Goal: Information Seeking & Learning: Learn about a topic

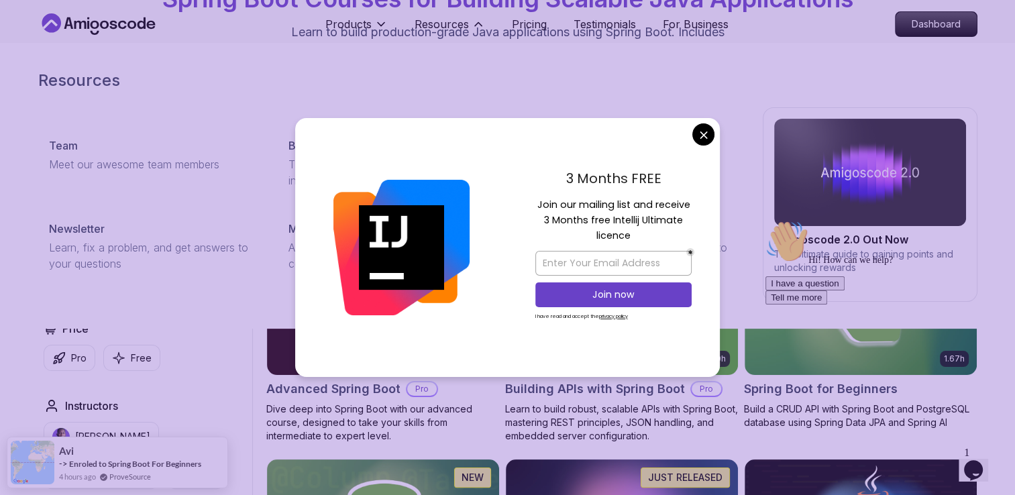
scroll to position [160, 0]
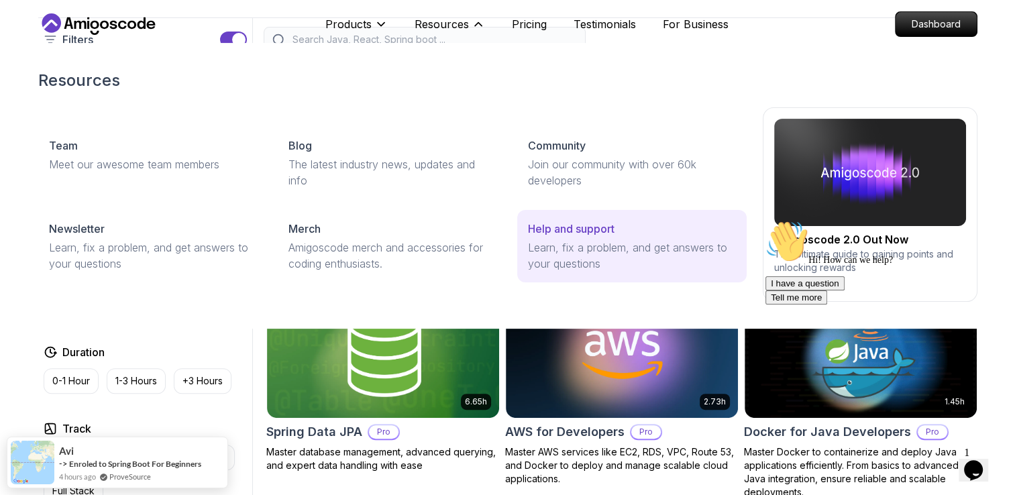
scroll to position [329, 0]
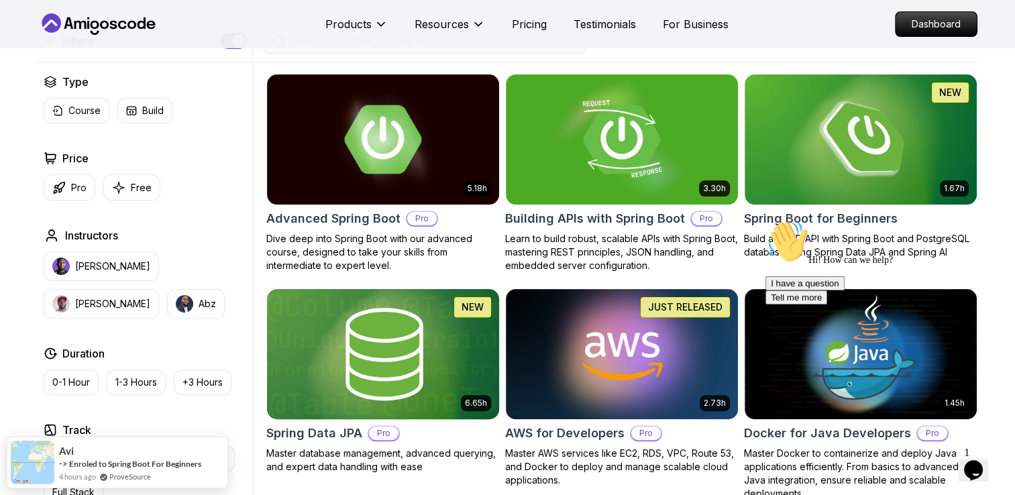
click at [450, 384] on img at bounding box center [382, 354] width 243 height 136
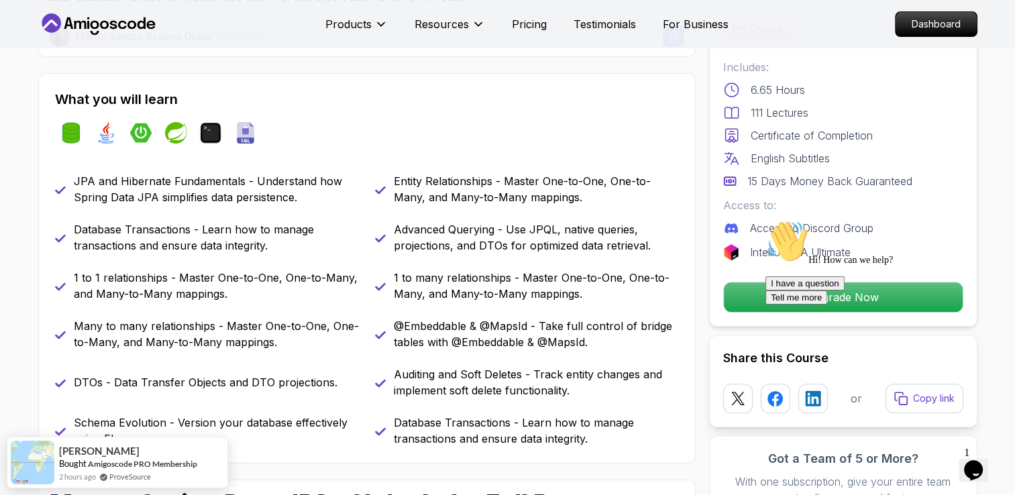
scroll to position [504, 0]
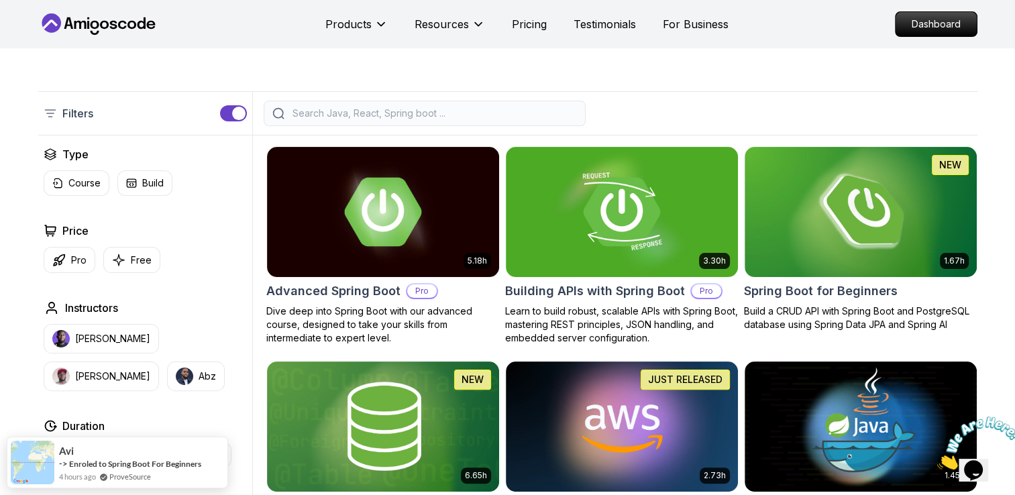
scroll to position [287, 0]
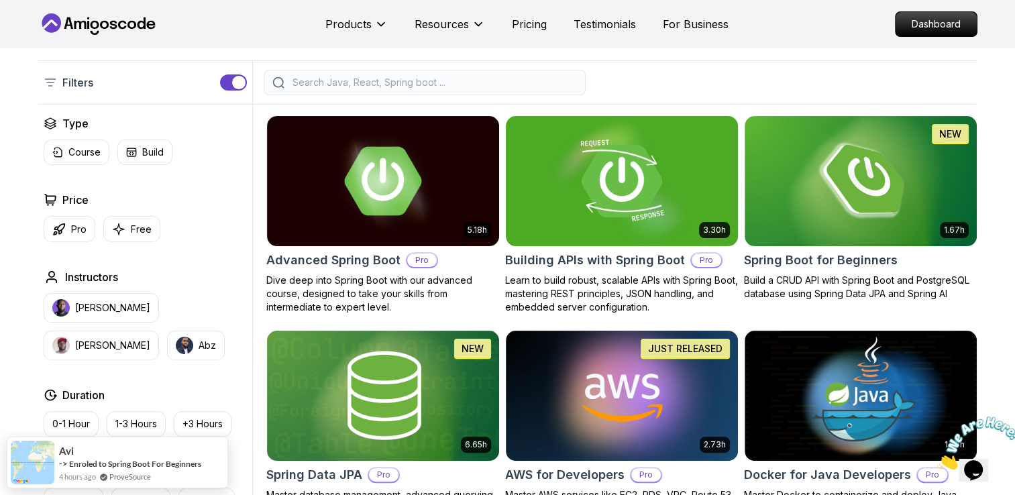
click at [641, 195] on img at bounding box center [621, 181] width 243 height 136
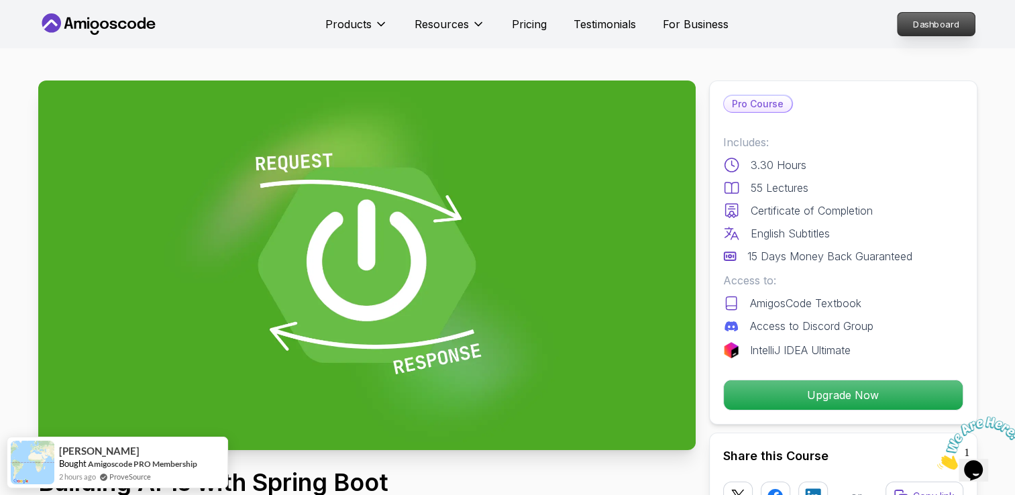
click at [943, 25] on p "Dashboard" at bounding box center [935, 24] width 77 height 23
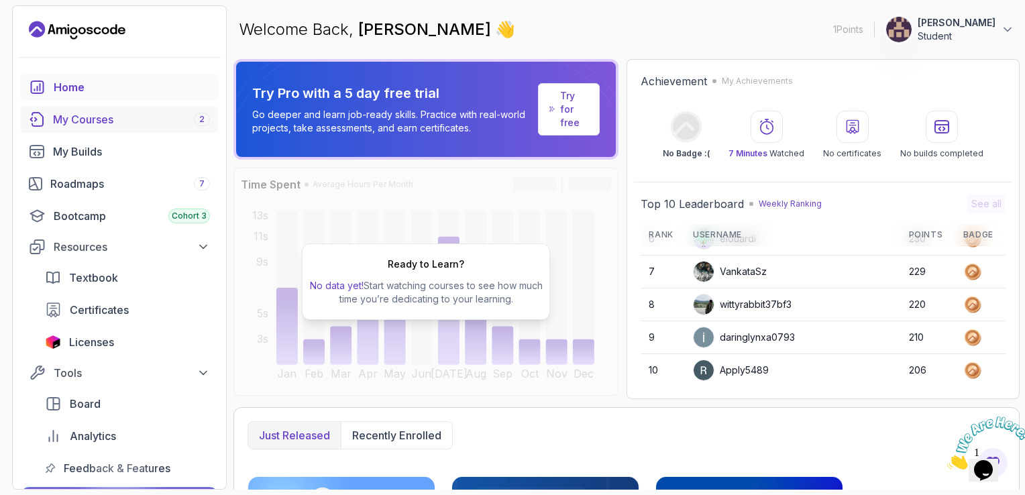
click at [178, 121] on div "My Courses 2" at bounding box center [131, 119] width 157 height 16
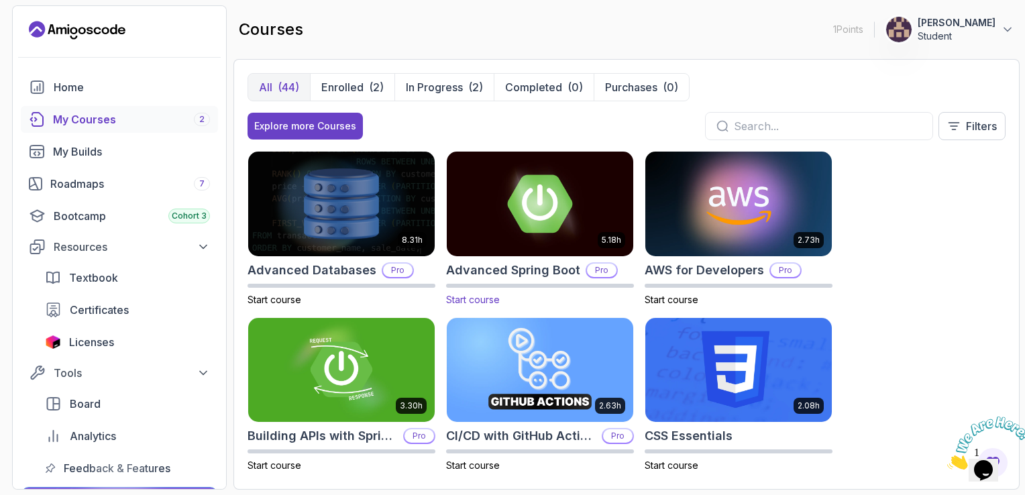
click at [586, 249] on img at bounding box center [540, 203] width 196 height 109
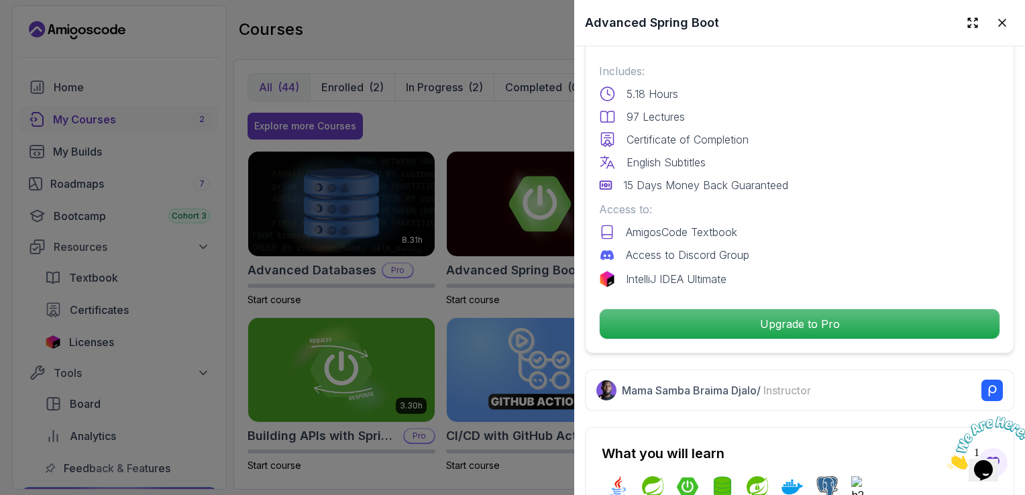
scroll to position [354, 0]
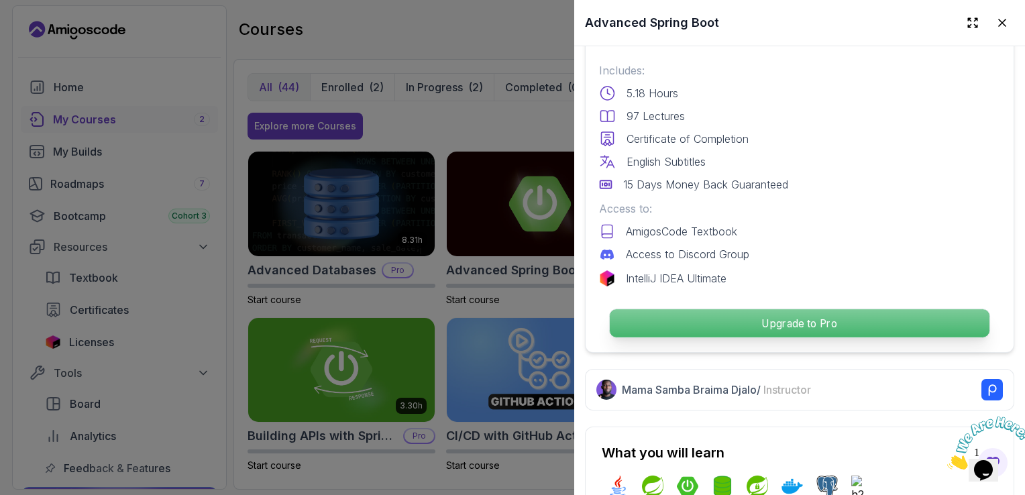
click at [689, 309] on p "Upgrade to Pro" at bounding box center [800, 323] width 380 height 28
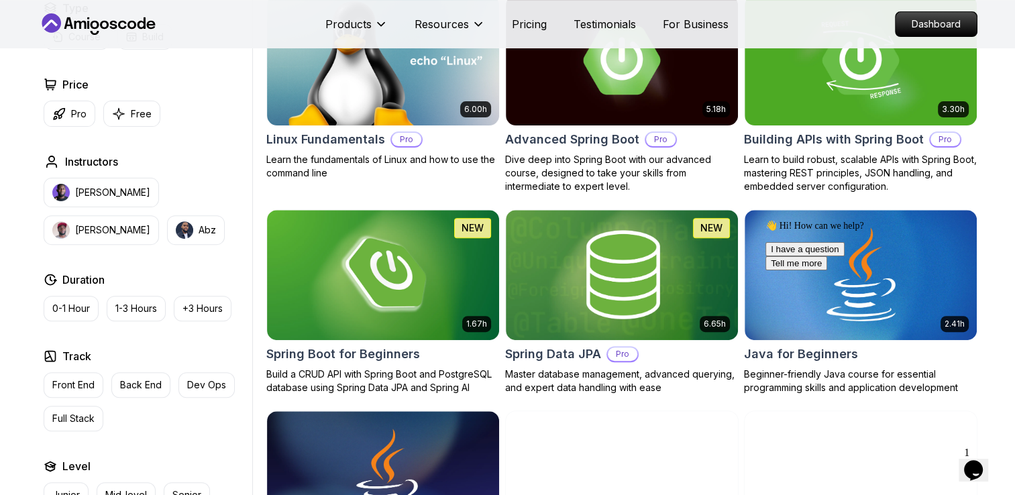
scroll to position [428, 0]
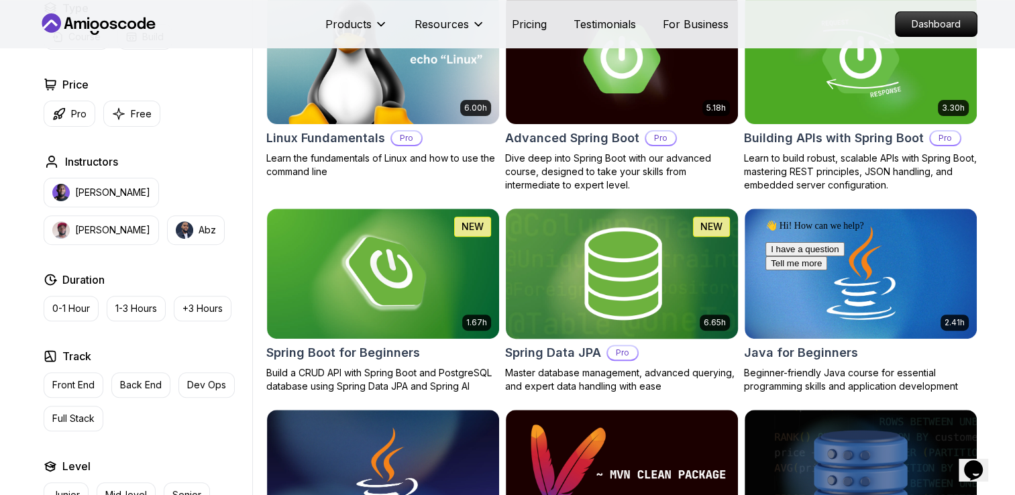
click at [606, 266] on img at bounding box center [621, 273] width 243 height 136
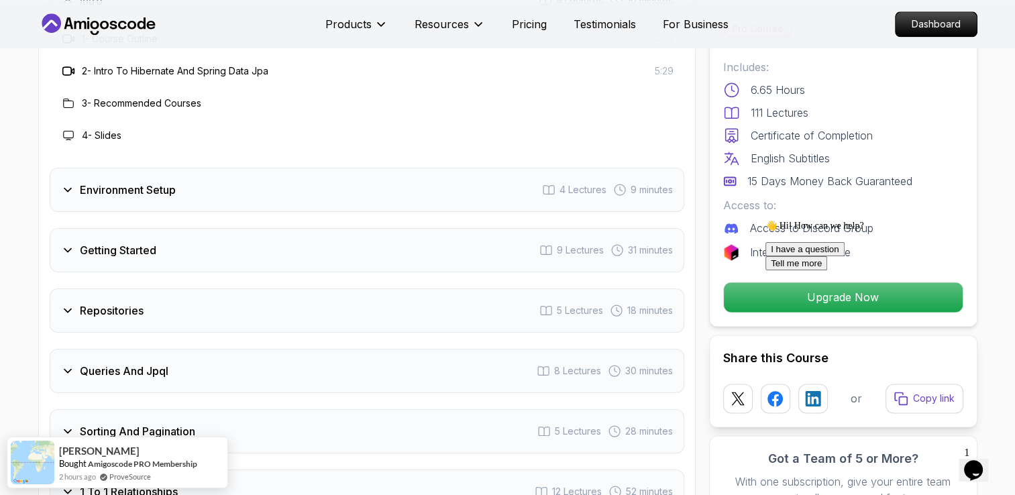
scroll to position [1746, 0]
click at [551, 188] on div "Environment Setup 4 Lectures 9 minutes" at bounding box center [367, 191] width 634 height 44
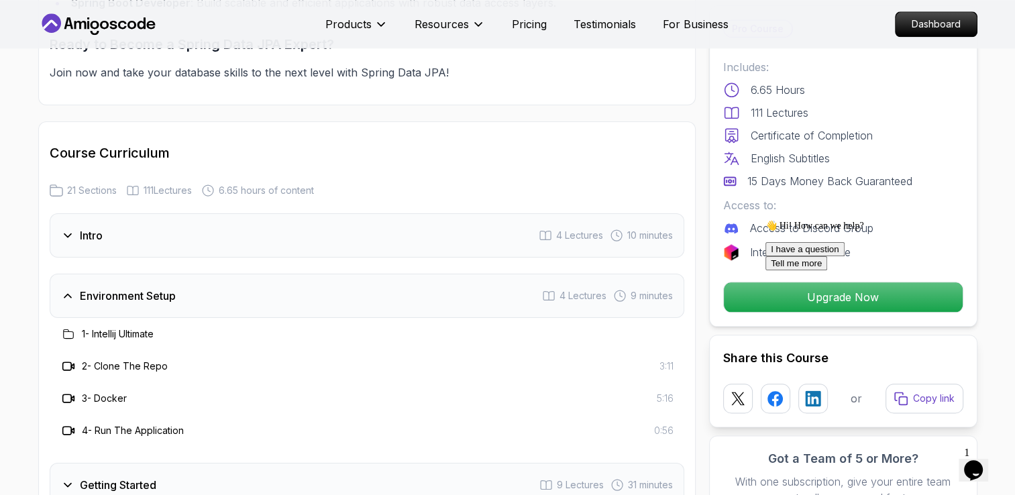
scroll to position [1514, 0]
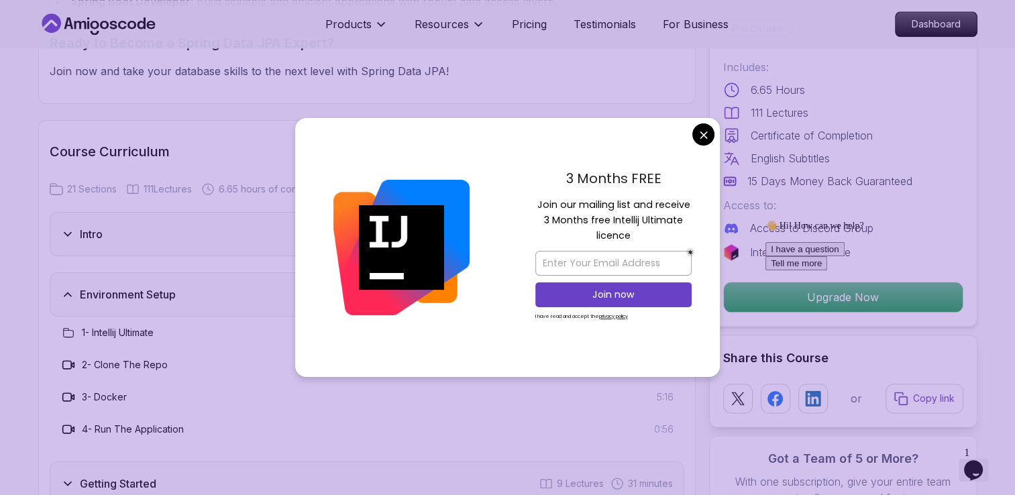
click at [70, 288] on icon at bounding box center [67, 294] width 13 height 13
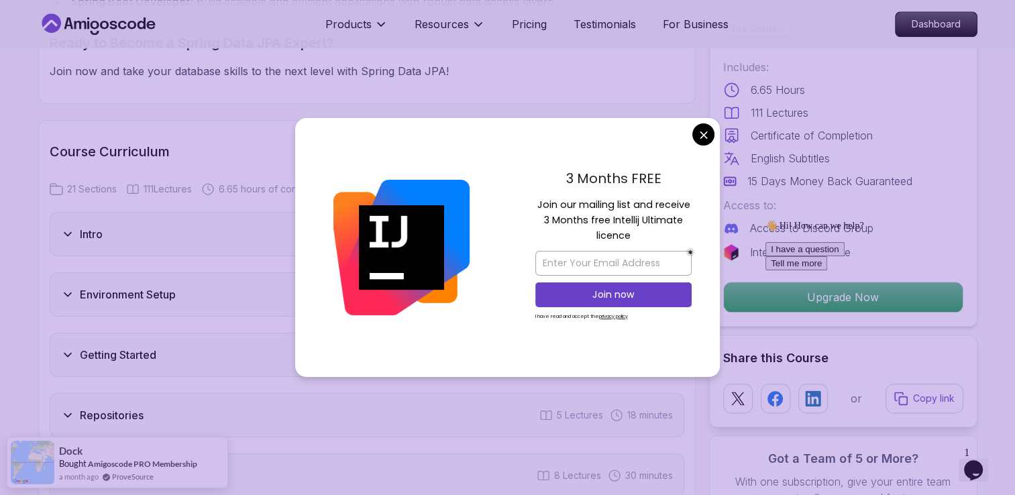
click at [698, 123] on div "3 Months FREE Join our mailing list and receive 3 Months free Intellij Ultimate…" at bounding box center [613, 247] width 213 height 259
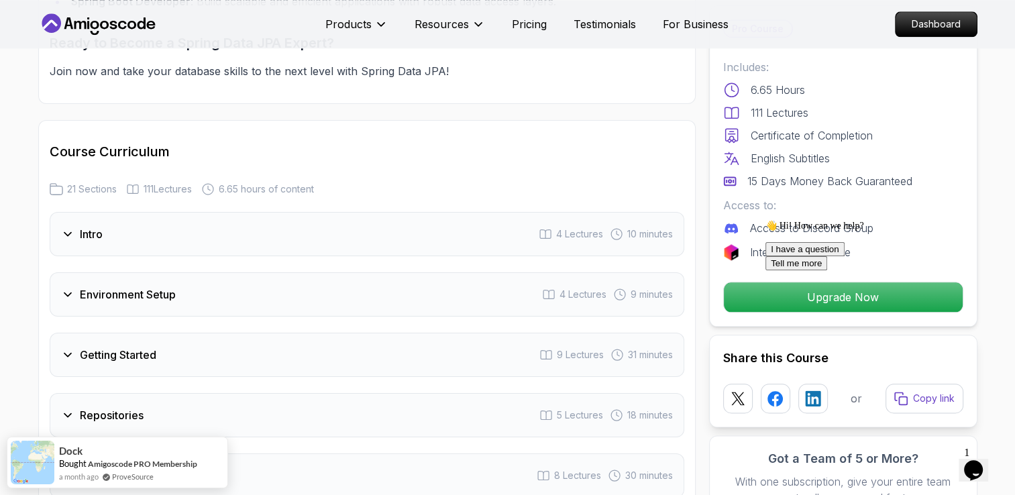
click at [150, 182] on span "111 Lectures" at bounding box center [168, 188] width 48 height 13
click at [72, 182] on span "21 Sections" at bounding box center [92, 188] width 50 height 13
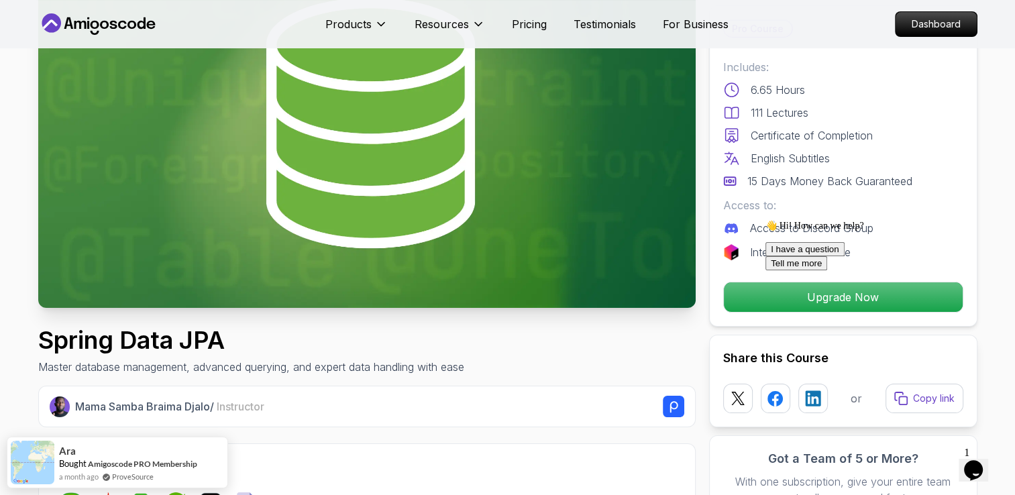
scroll to position [0, 0]
